Goal: Information Seeking & Learning: Learn about a topic

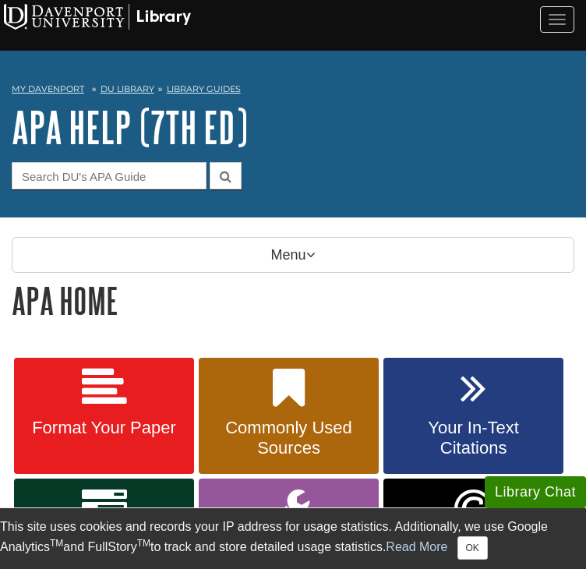
scroll to position [221, 0]
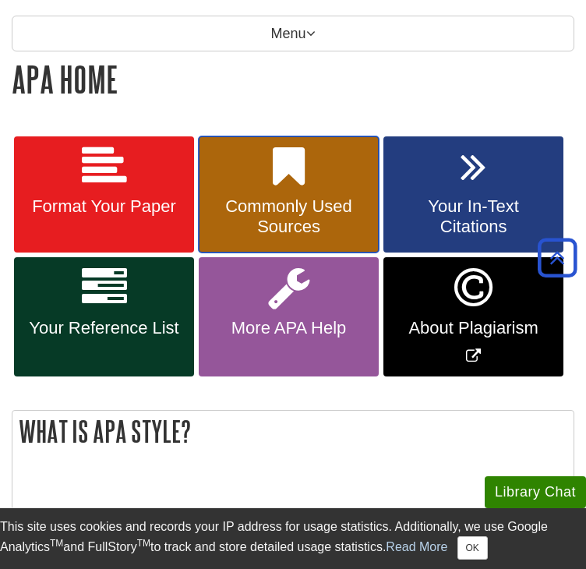
click at [333, 218] on span "Commonly Used Sources" at bounding box center [288, 216] width 157 height 41
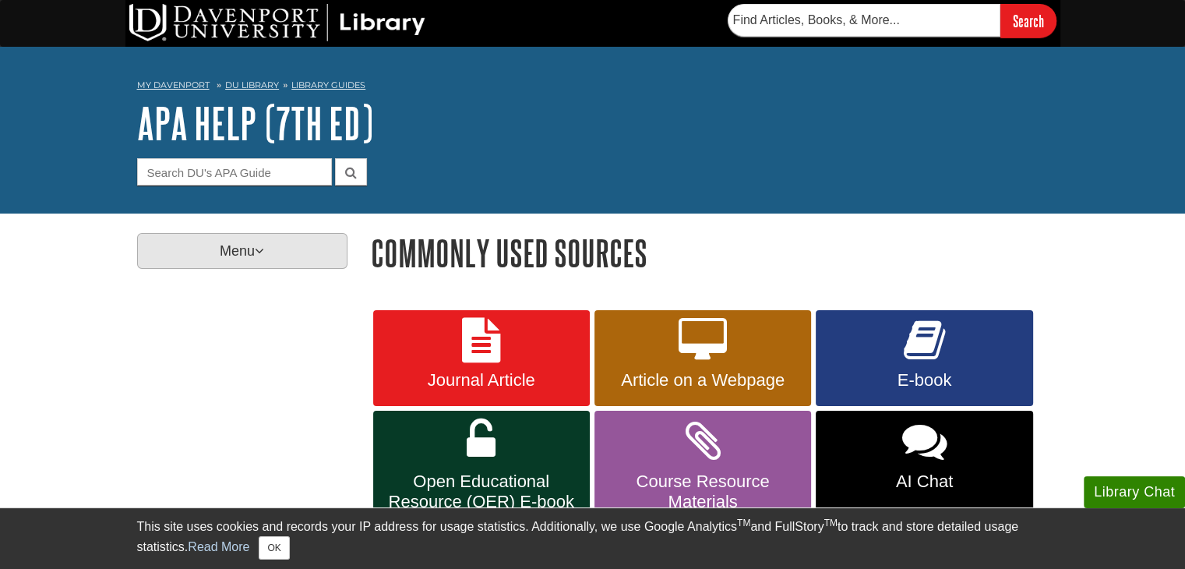
click at [293, 262] on p "Menu" at bounding box center [242, 251] width 210 height 36
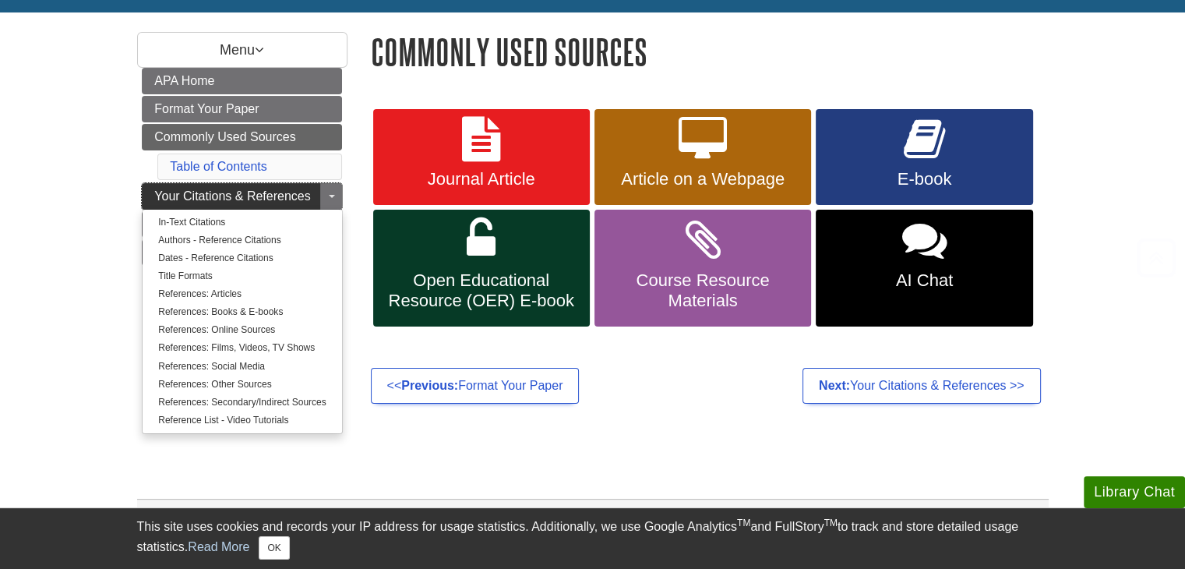
scroll to position [212, 0]
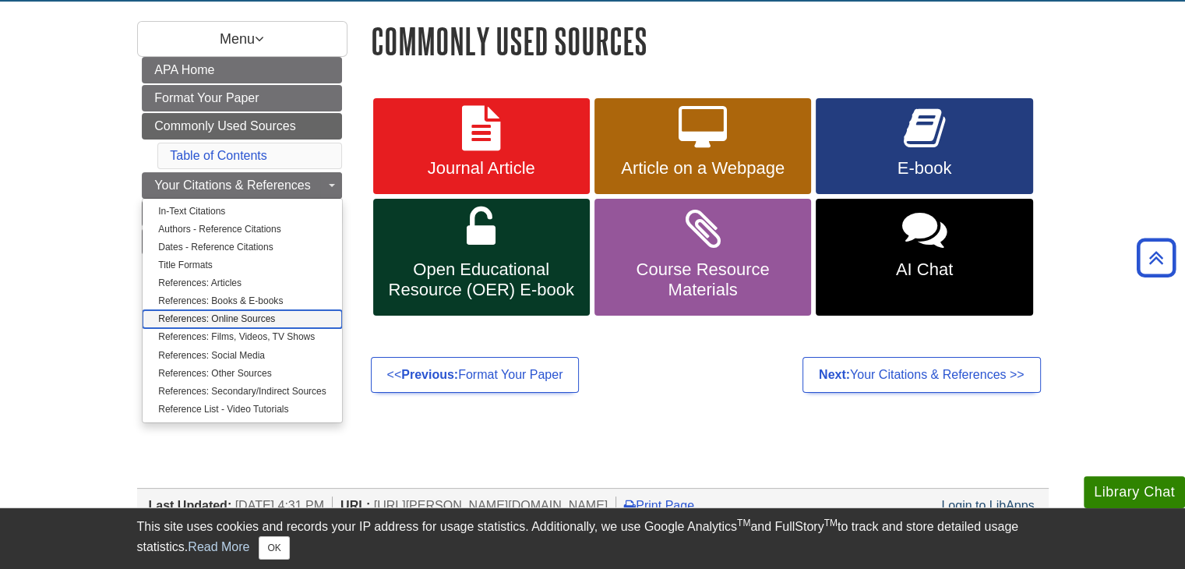
click at [283, 318] on link "References: Online Sources" at bounding box center [242, 319] width 199 height 18
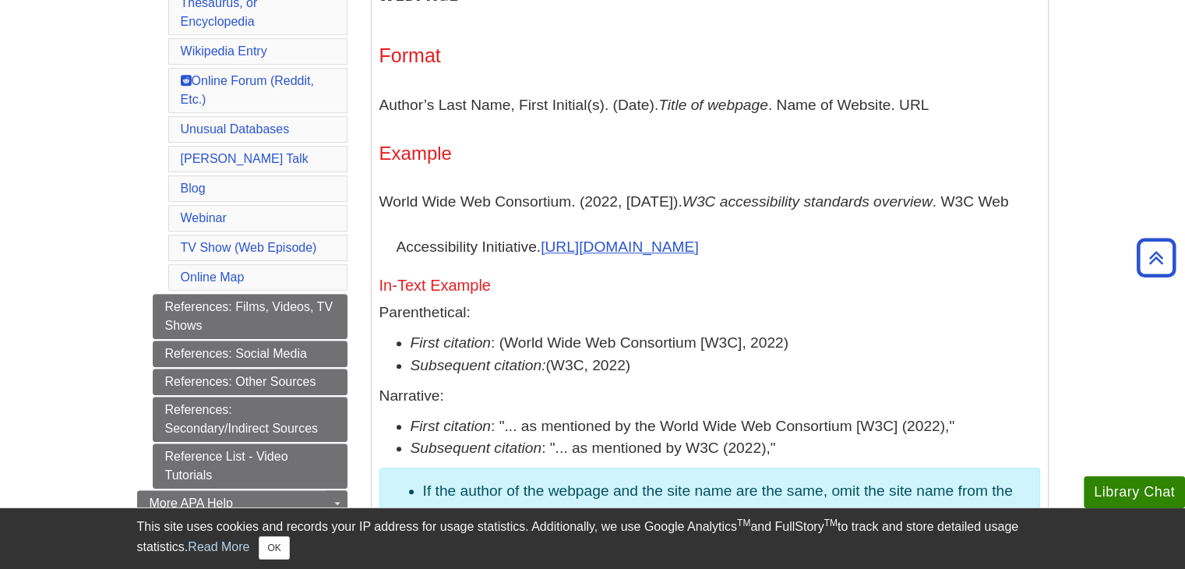
scroll to position [875, 0]
